Goal: Check status

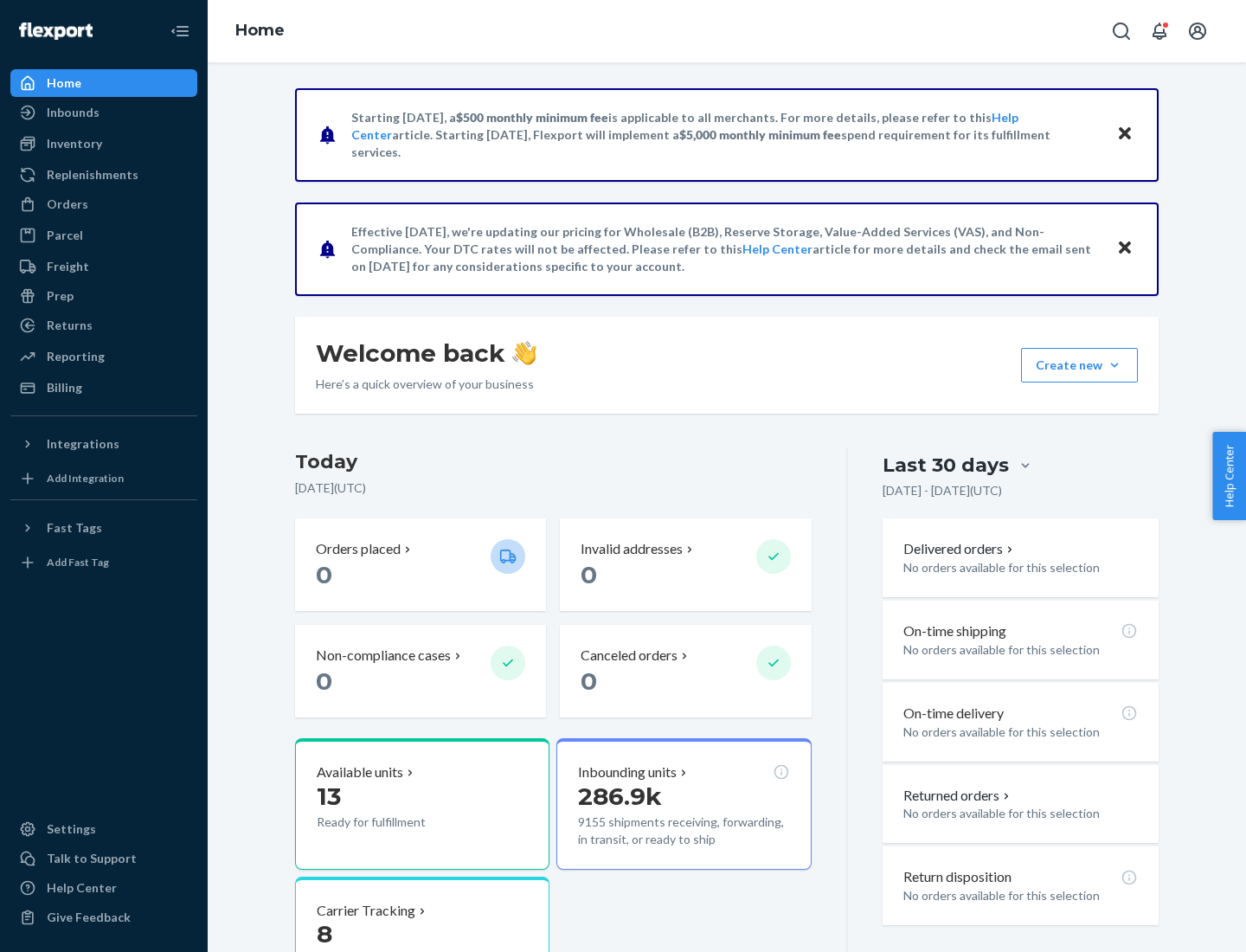
click at [1115, 365] on button "Create new Create new inbound Create new order Create new product" at bounding box center [1079, 365] width 117 height 34
click at [71, 113] on div "Inbounds" at bounding box center [73, 113] width 53 height 18
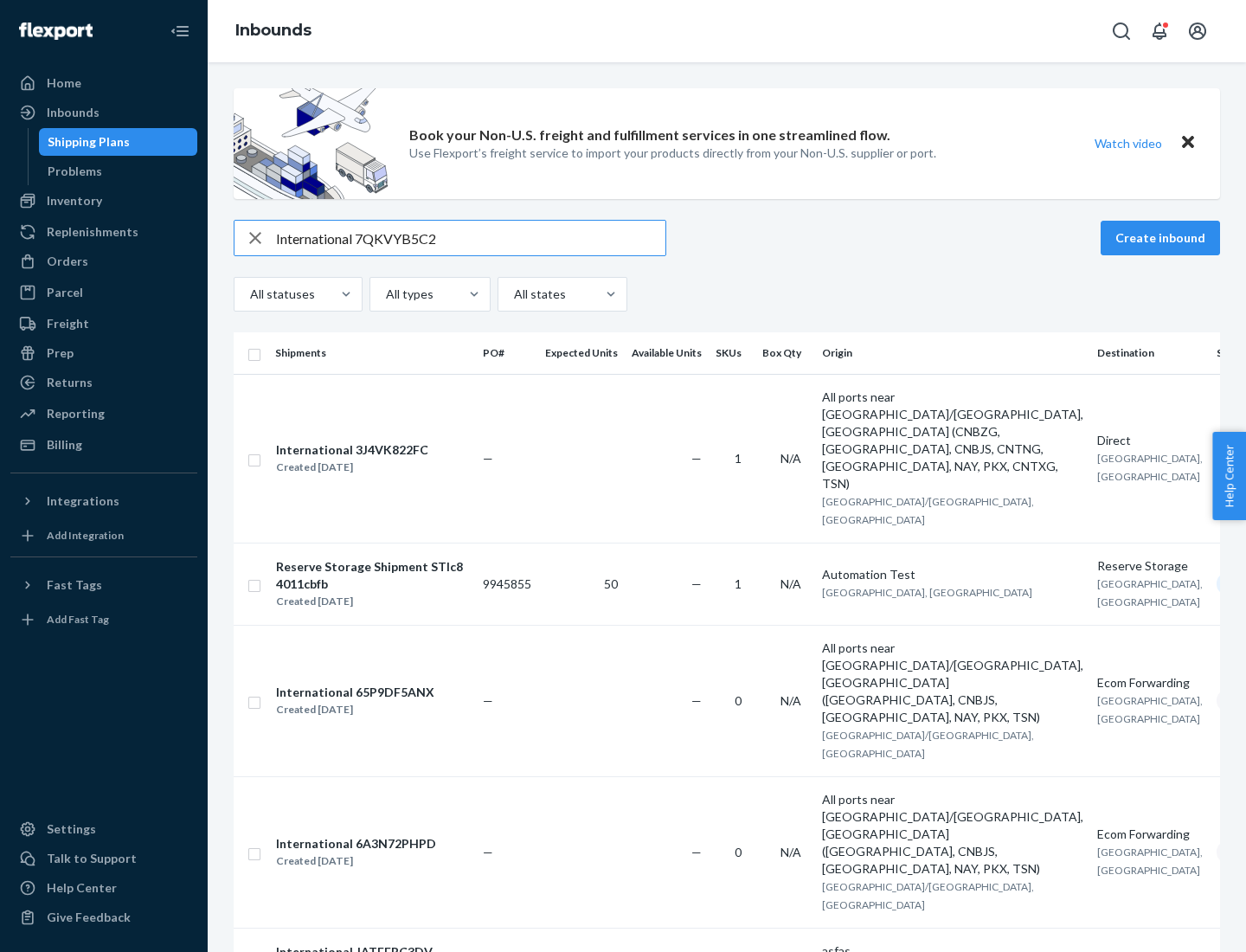
type input "International 7QKVYB5C29"
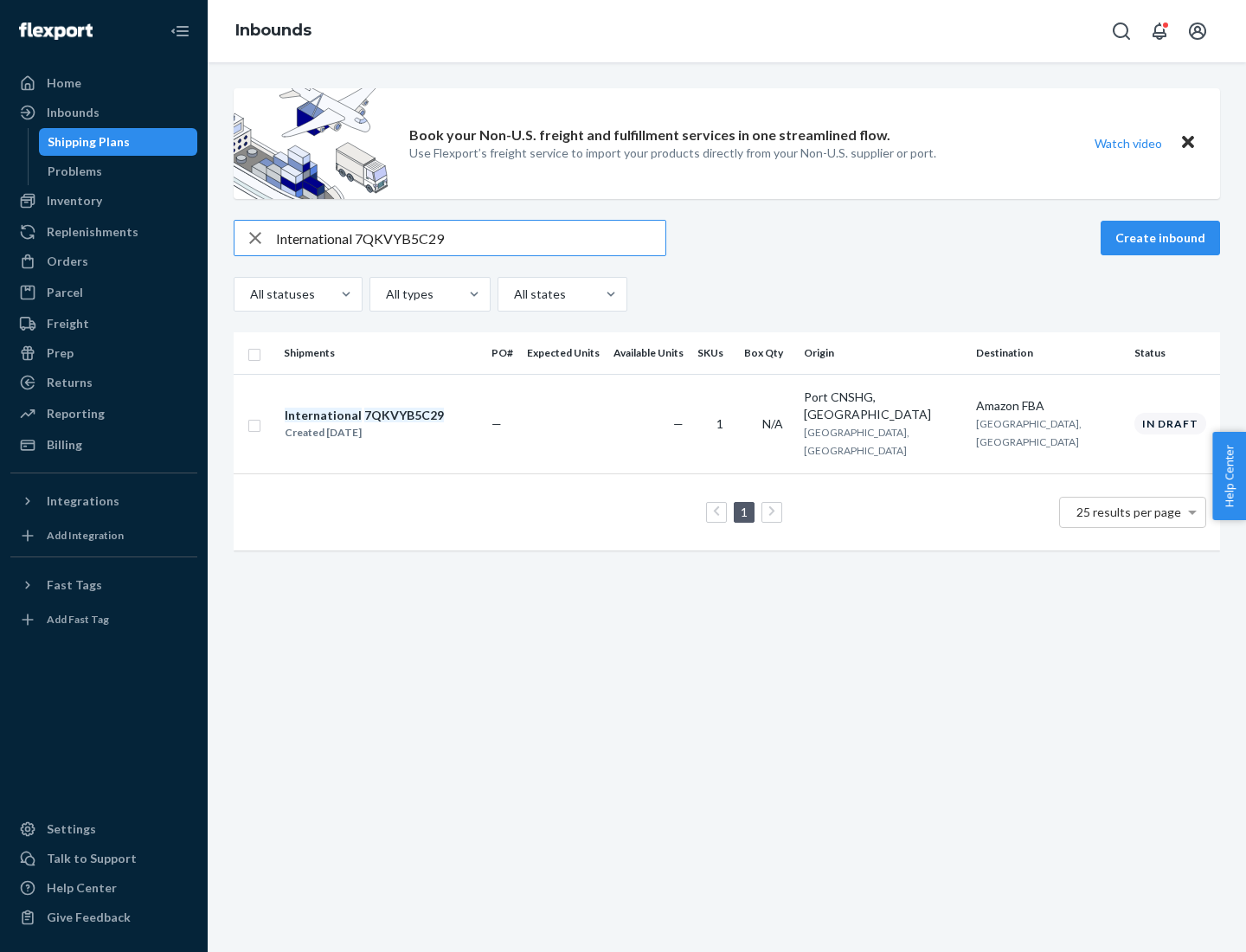
click at [394, 424] on div "Created [DATE]" at bounding box center [364, 433] width 160 height 18
